Goal: Transaction & Acquisition: Book appointment/travel/reservation

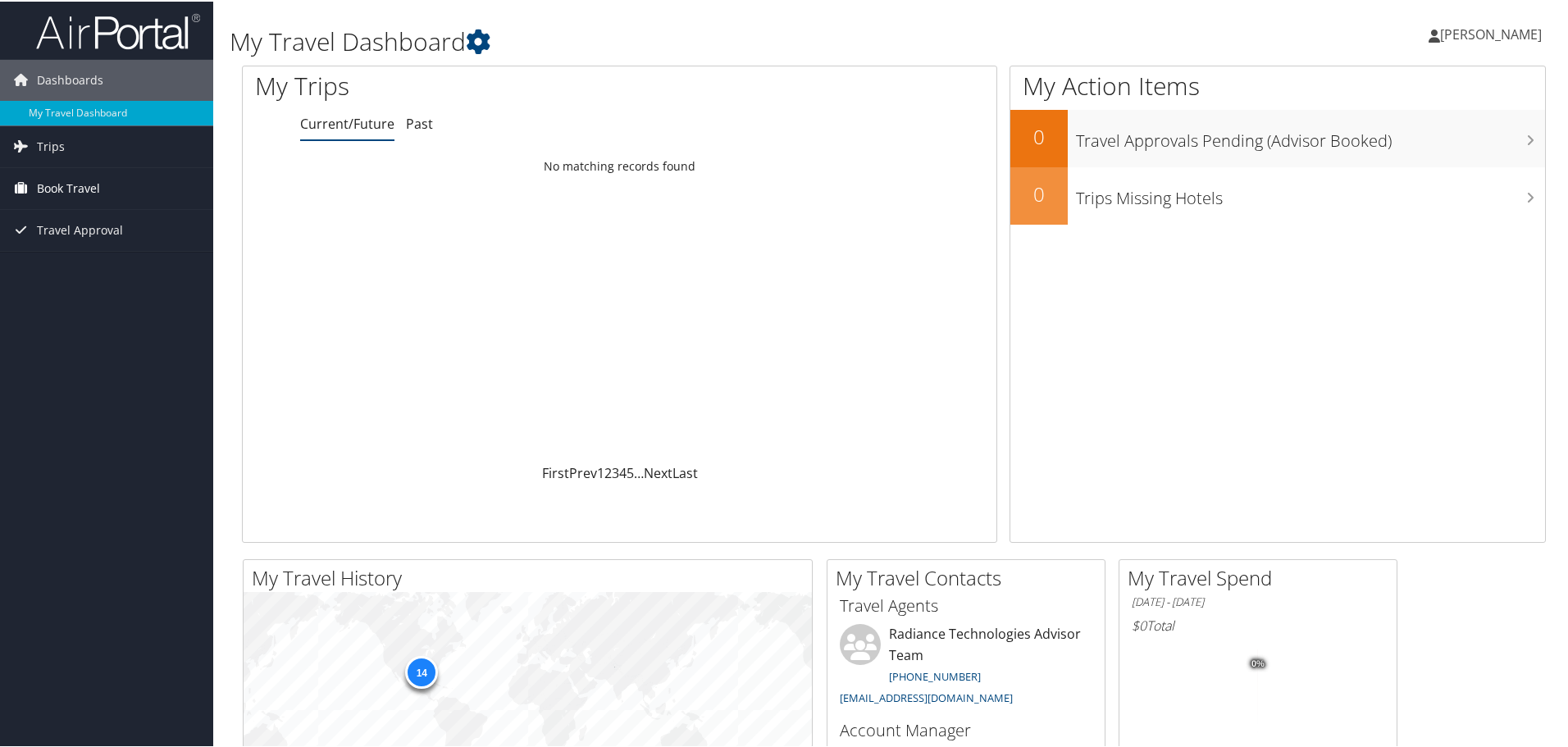
click at [63, 185] on span "Book Travel" at bounding box center [69, 187] width 63 height 41
click at [101, 266] on link "Book/Manage Online Trips" at bounding box center [107, 269] width 213 height 25
